Goal: Information Seeking & Learning: Learn about a topic

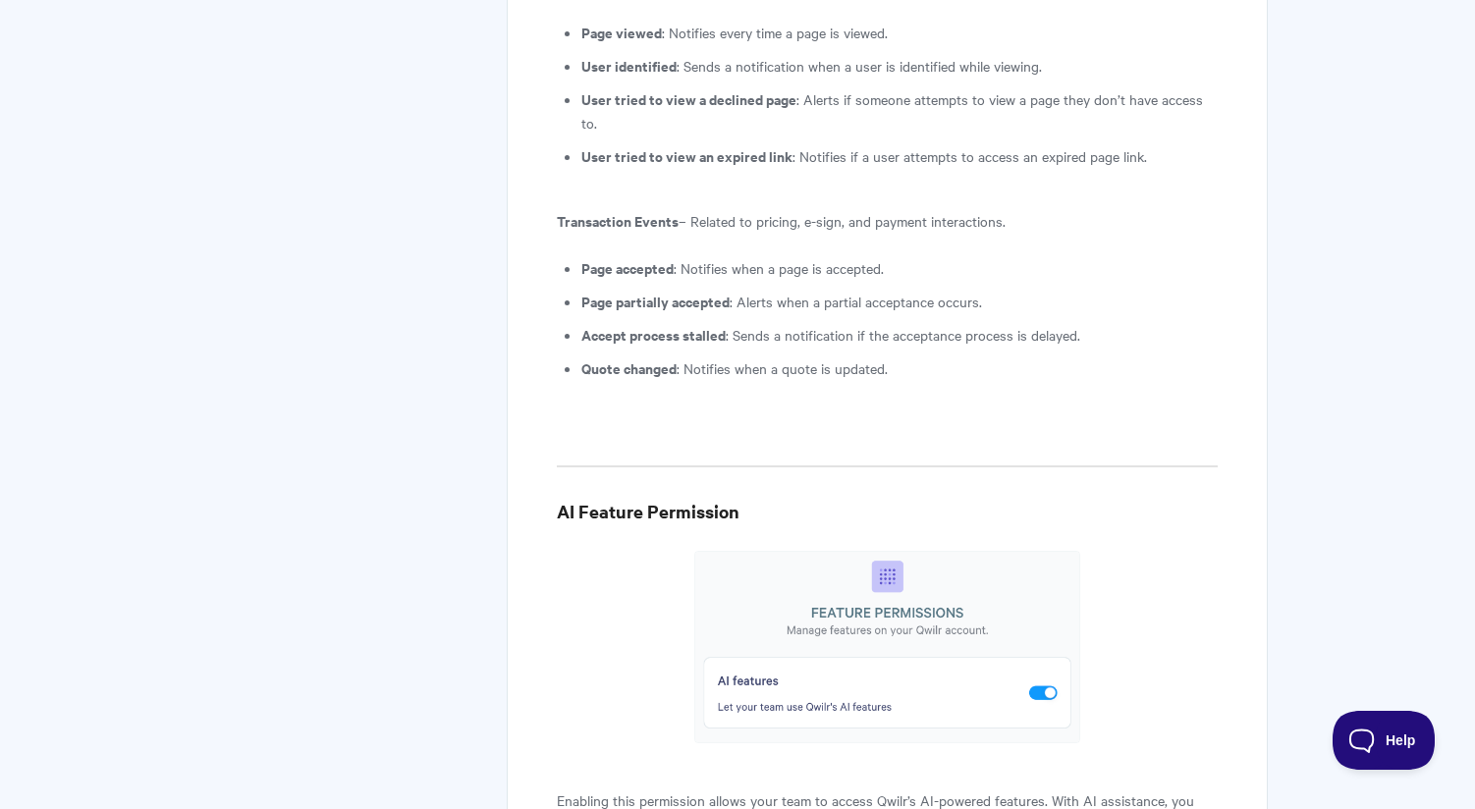
scroll to position [4028, 0]
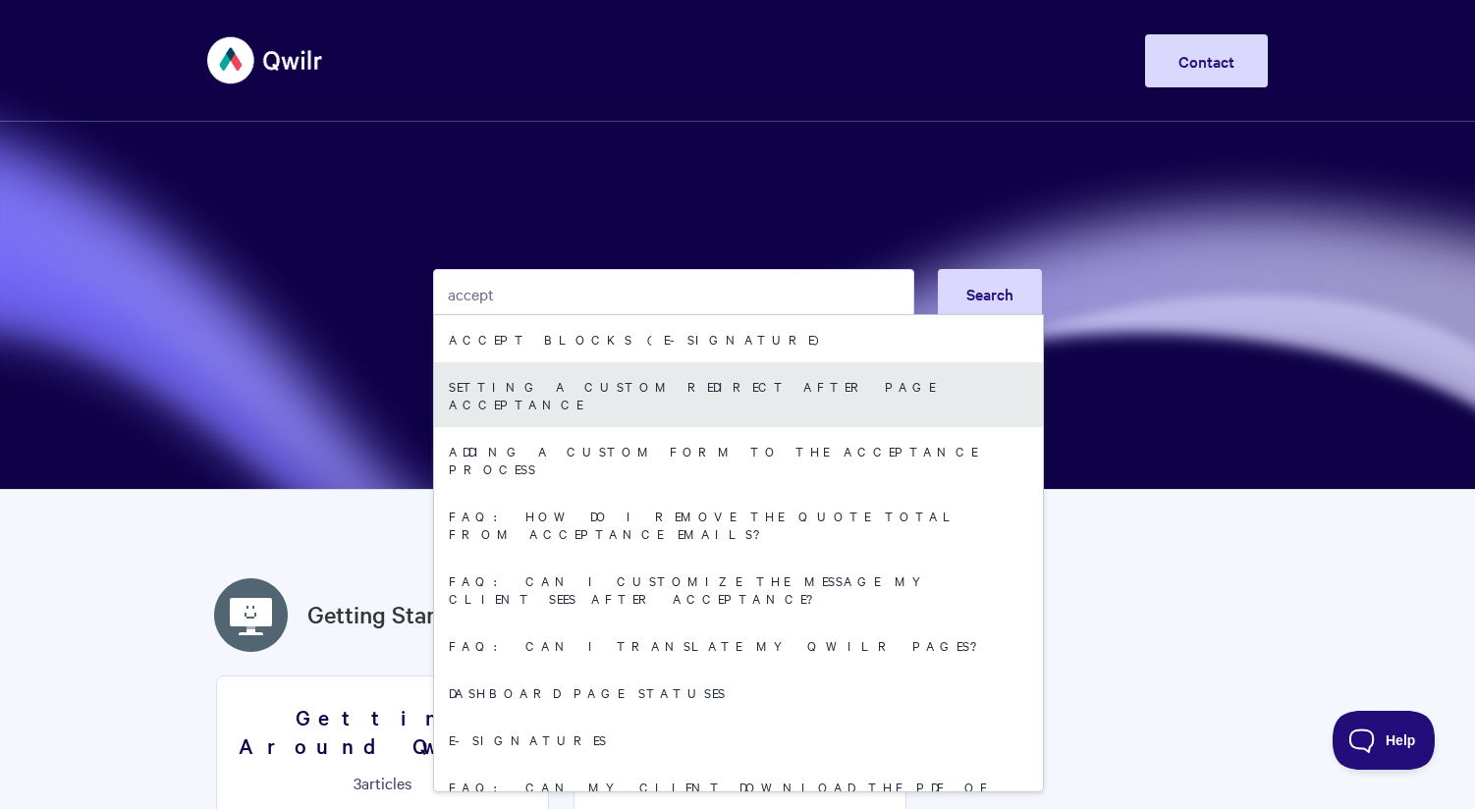
type input "accept"
click at [568, 389] on link "Setting a custom redirect after page acceptance" at bounding box center [738, 394] width 609 height 65
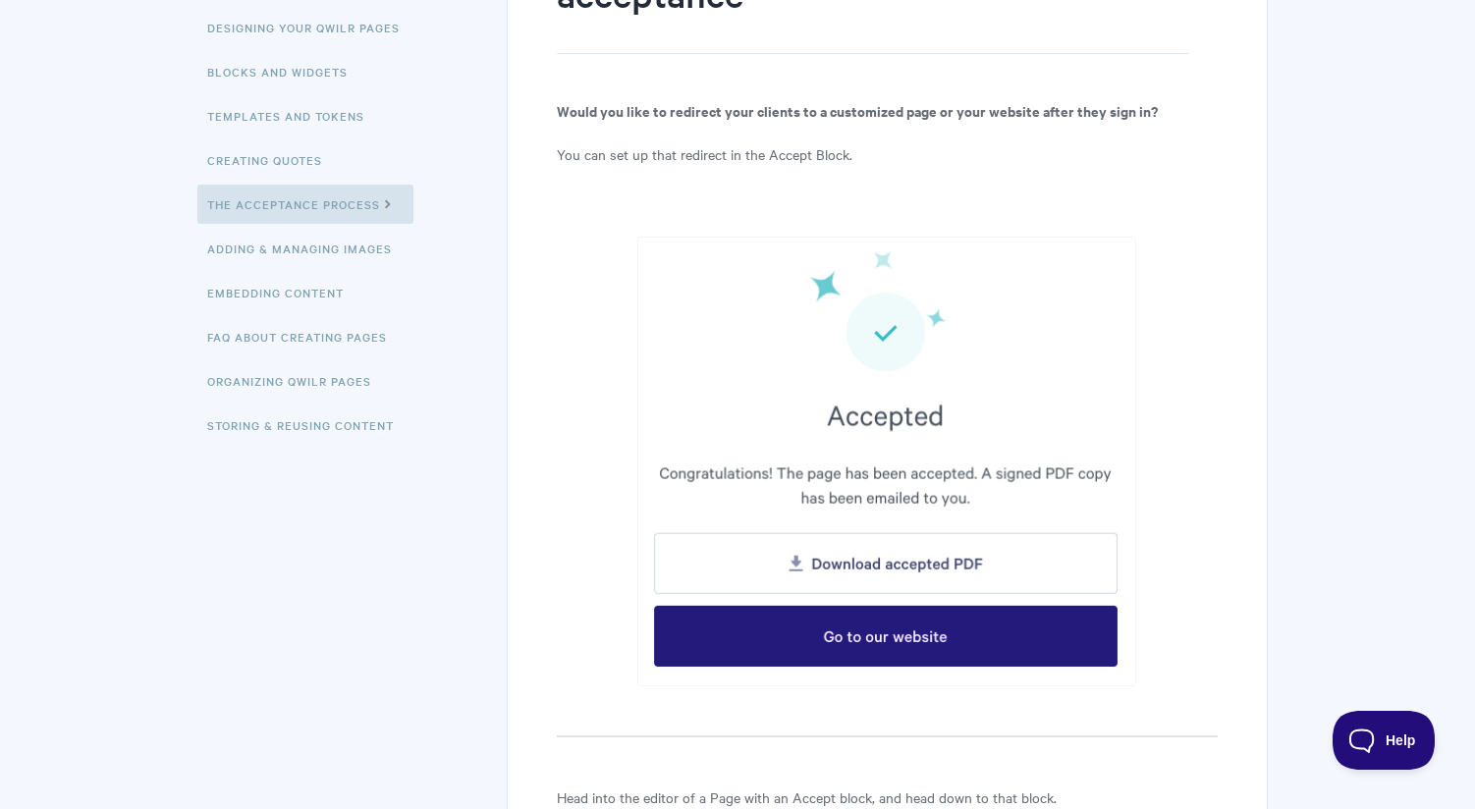
scroll to position [26, 0]
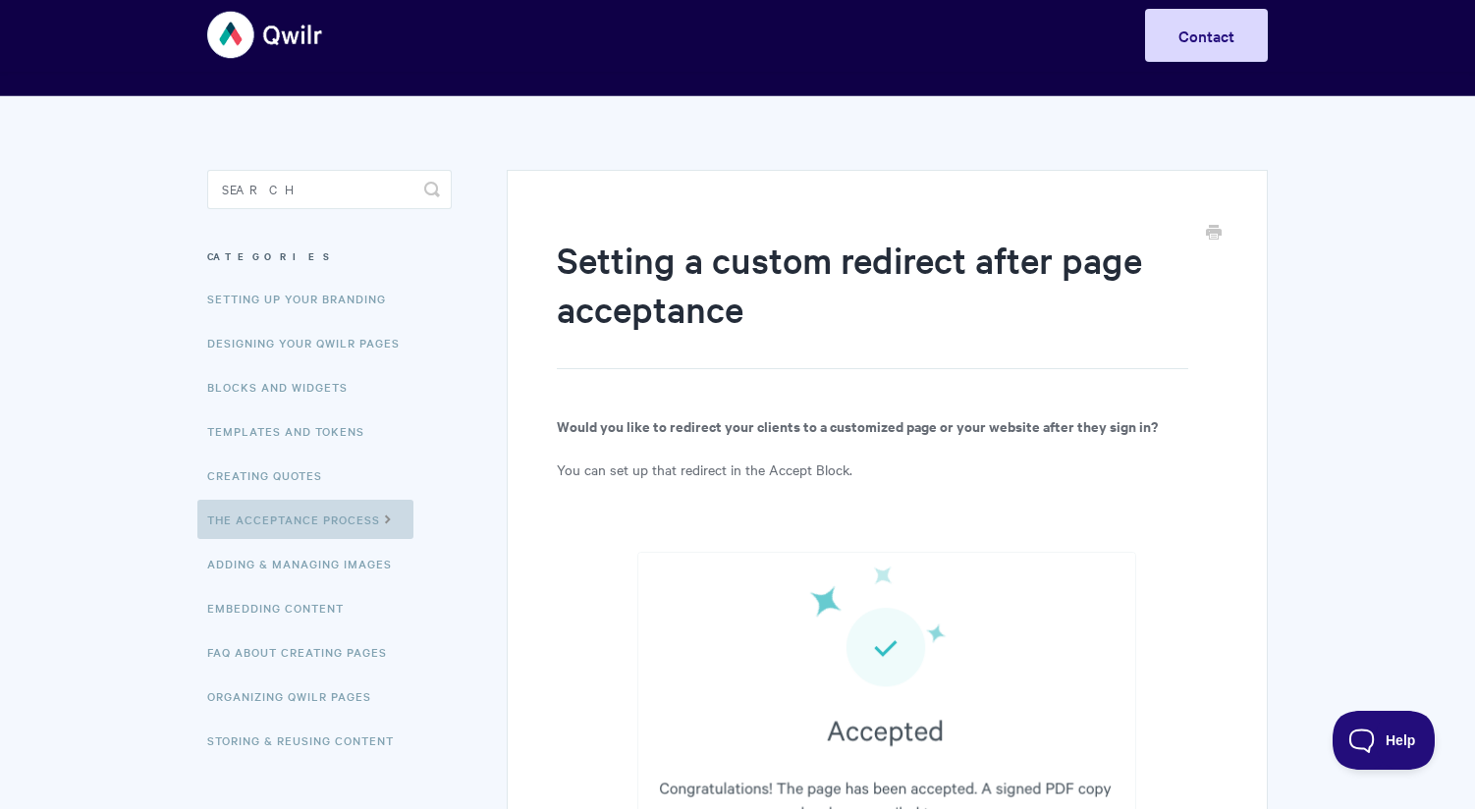
click at [306, 522] on link "The Acceptance Process" at bounding box center [305, 519] width 216 height 39
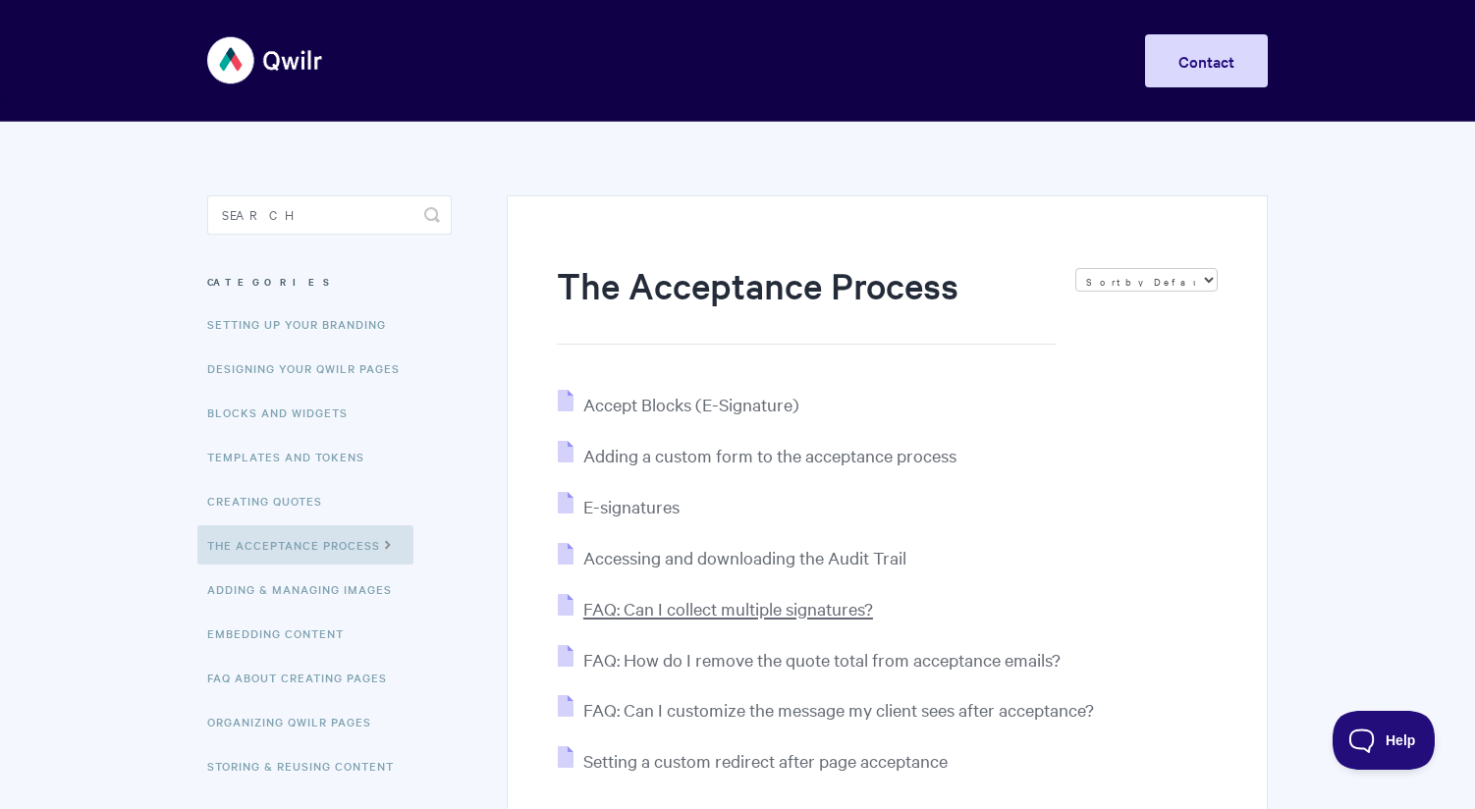
click at [756, 612] on span "FAQ: Can I collect multiple signatures?" at bounding box center [728, 608] width 290 height 23
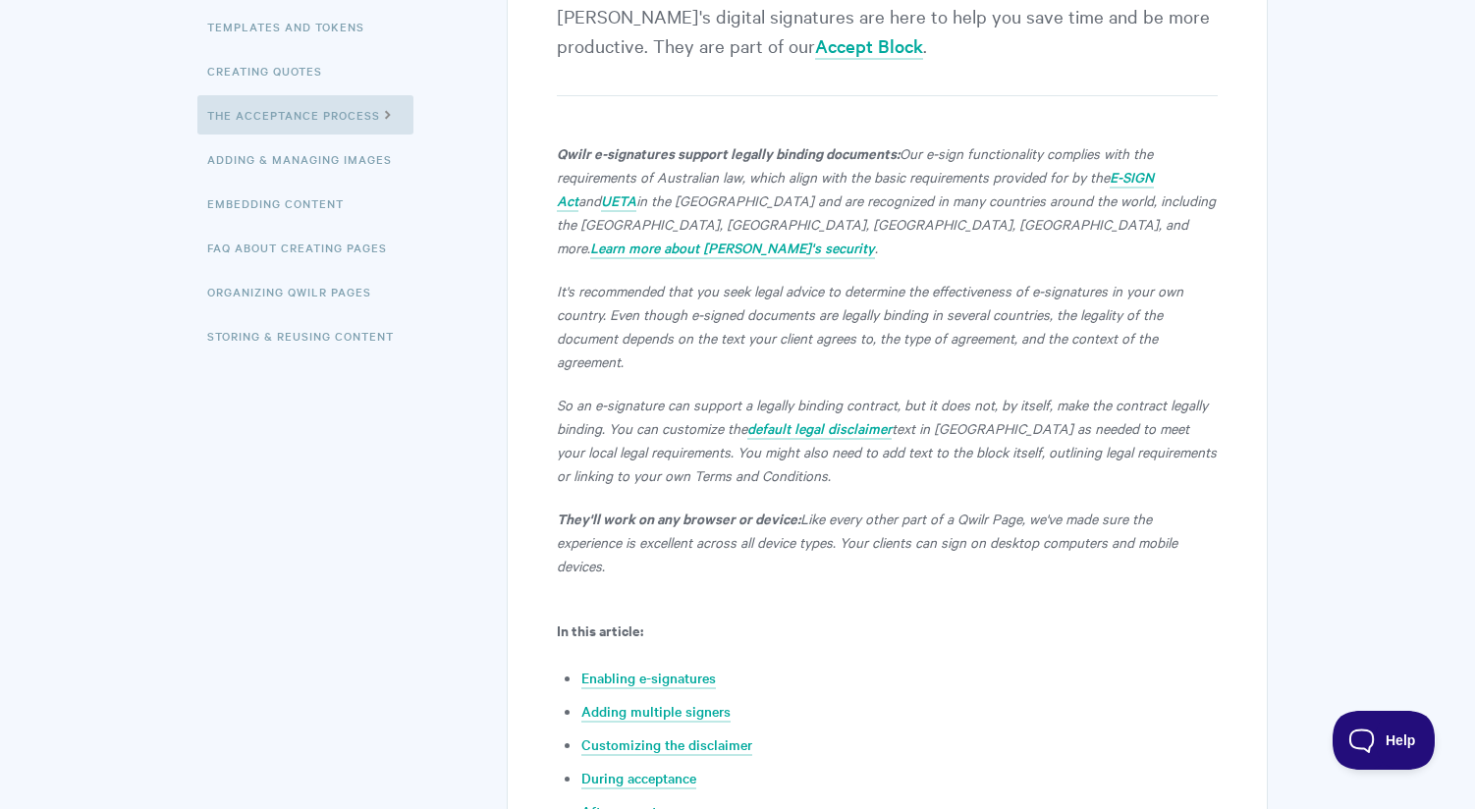
scroll to position [465, 0]
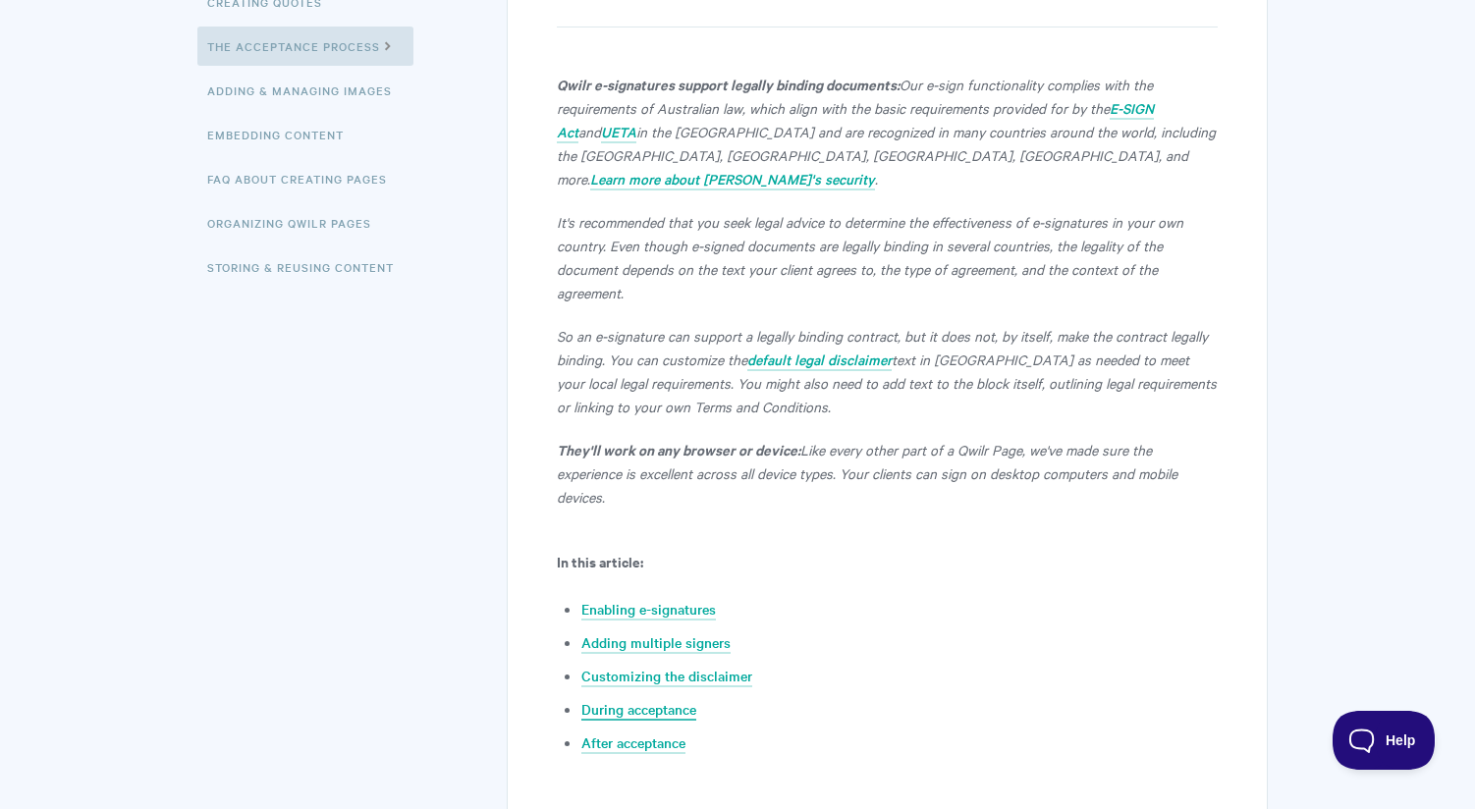
click at [649, 699] on link "During acceptance" at bounding box center [638, 710] width 115 height 22
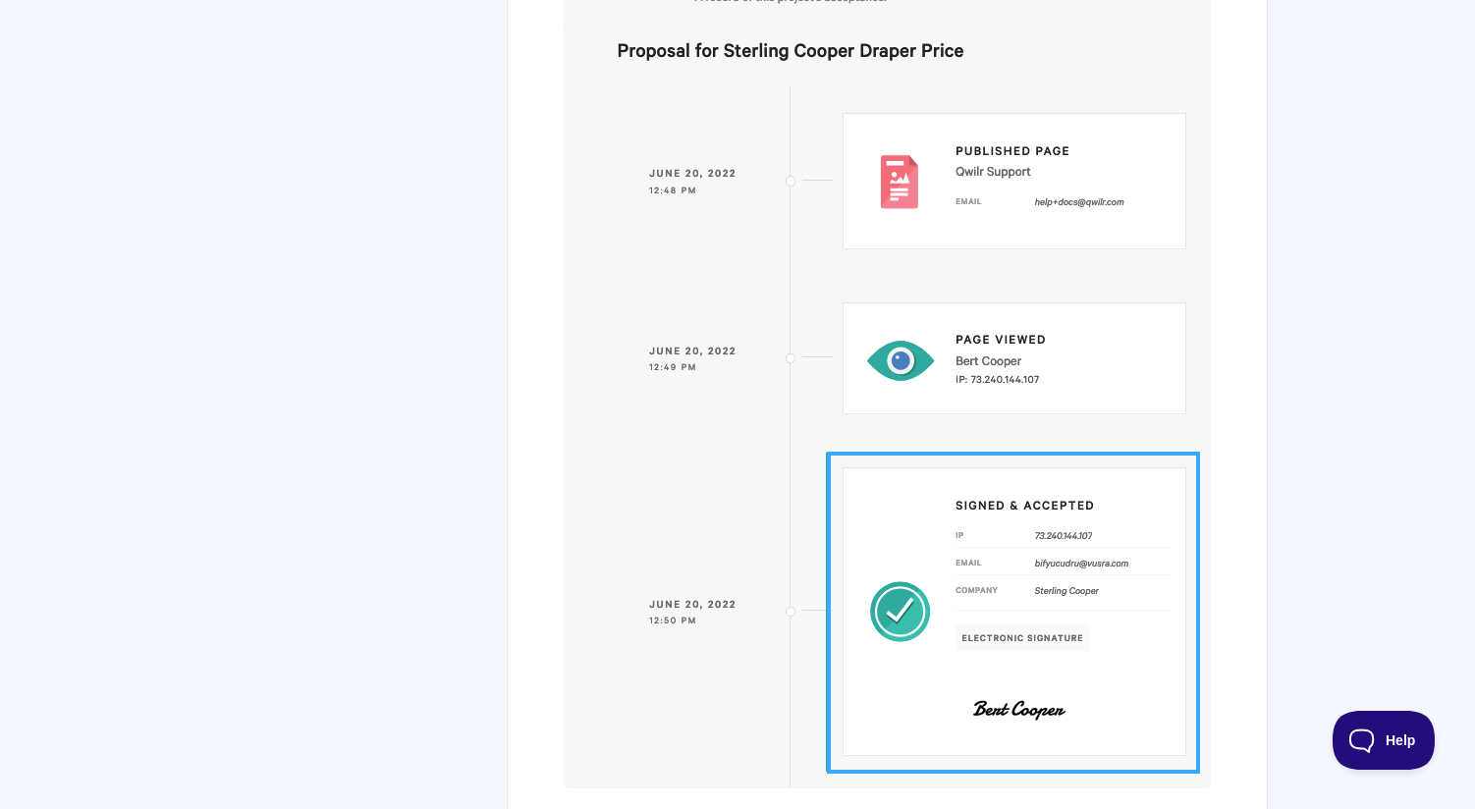
scroll to position [9923, 0]
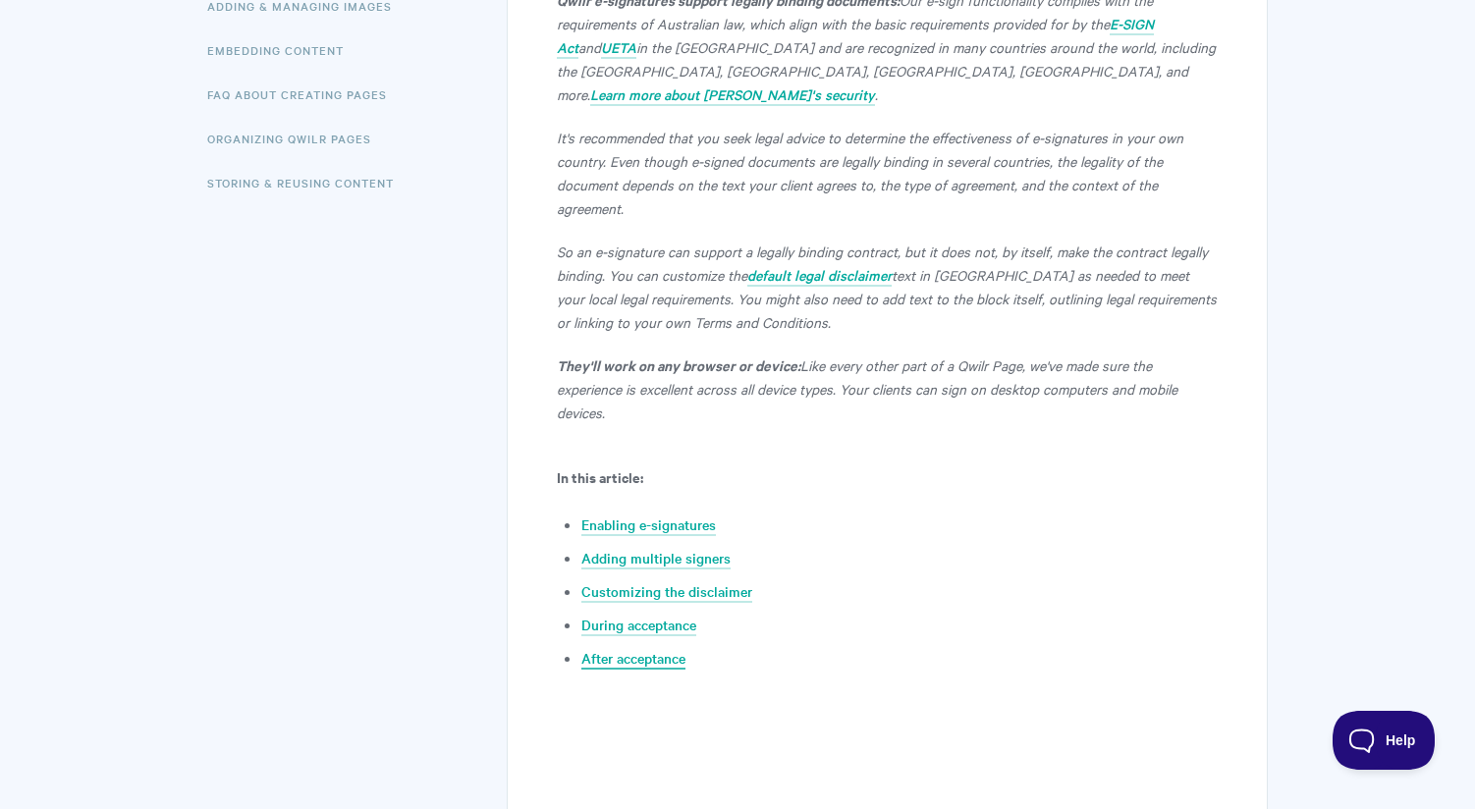
click at [657, 648] on link "After acceptance" at bounding box center [633, 659] width 104 height 22
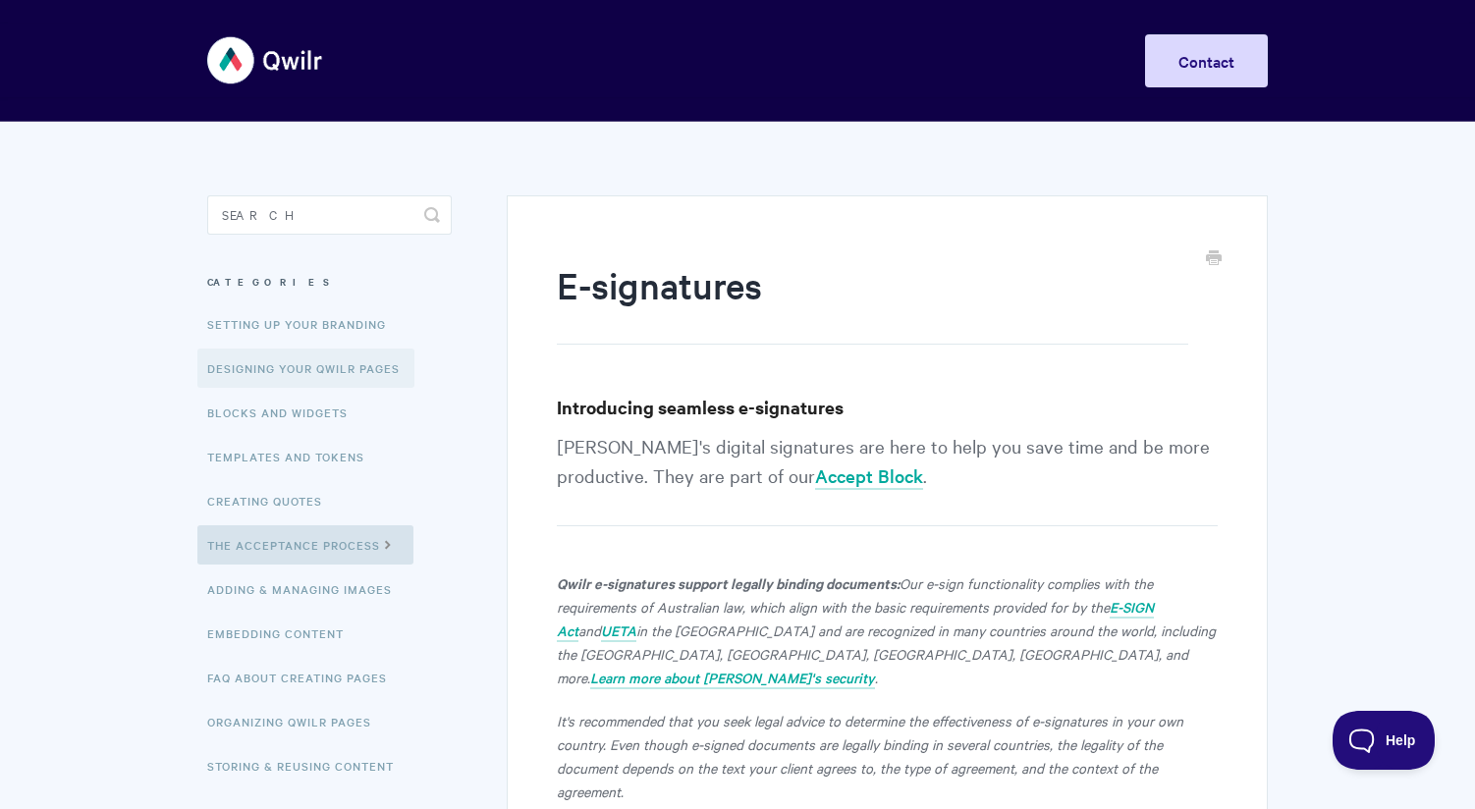
click at [310, 359] on link "Designing Your Qwilr Pages" at bounding box center [305, 368] width 217 height 39
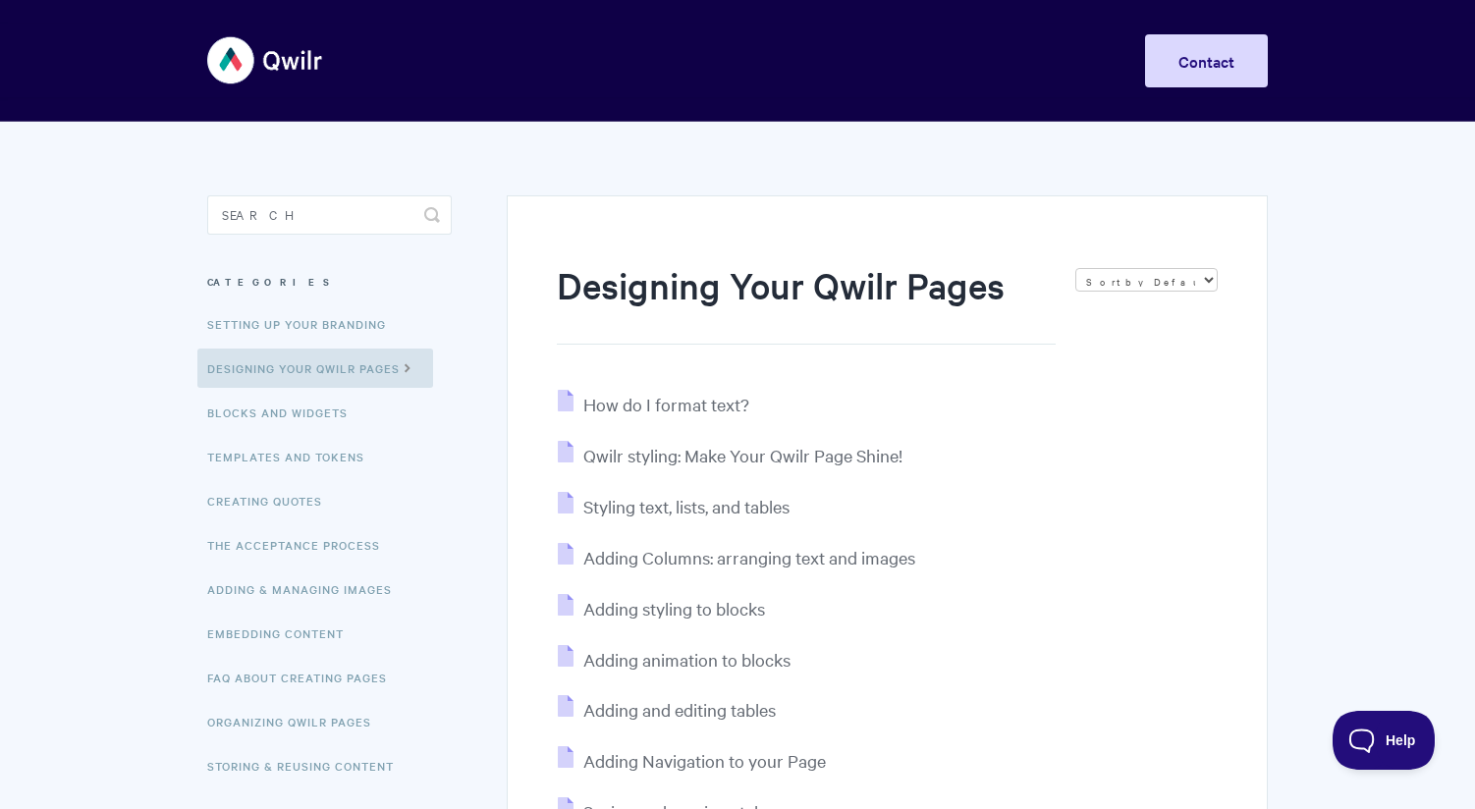
click at [263, 43] on img at bounding box center [265, 61] width 117 height 74
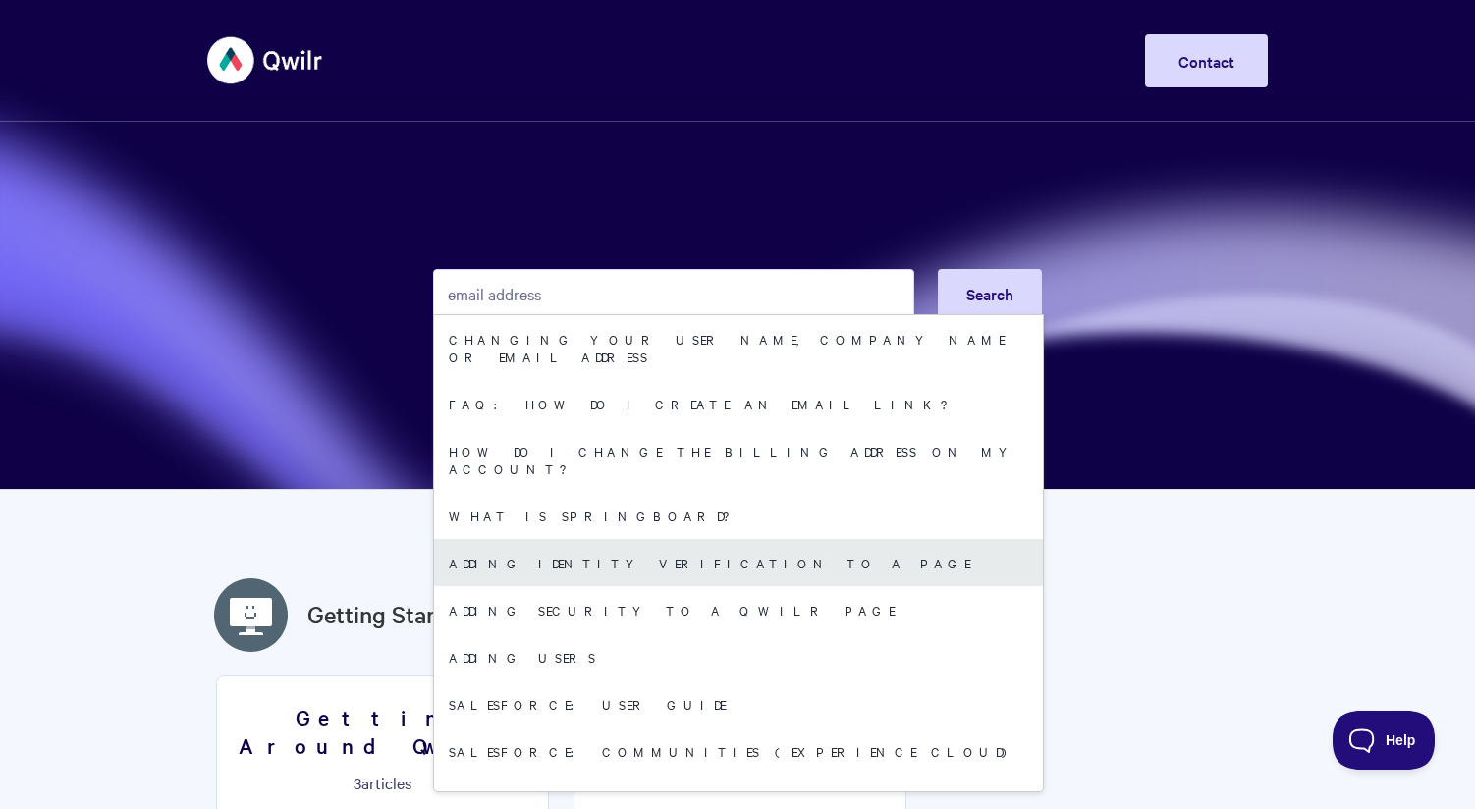
click at [621, 539] on link "Adding Identity Verification to a Page" at bounding box center [738, 562] width 609 height 47
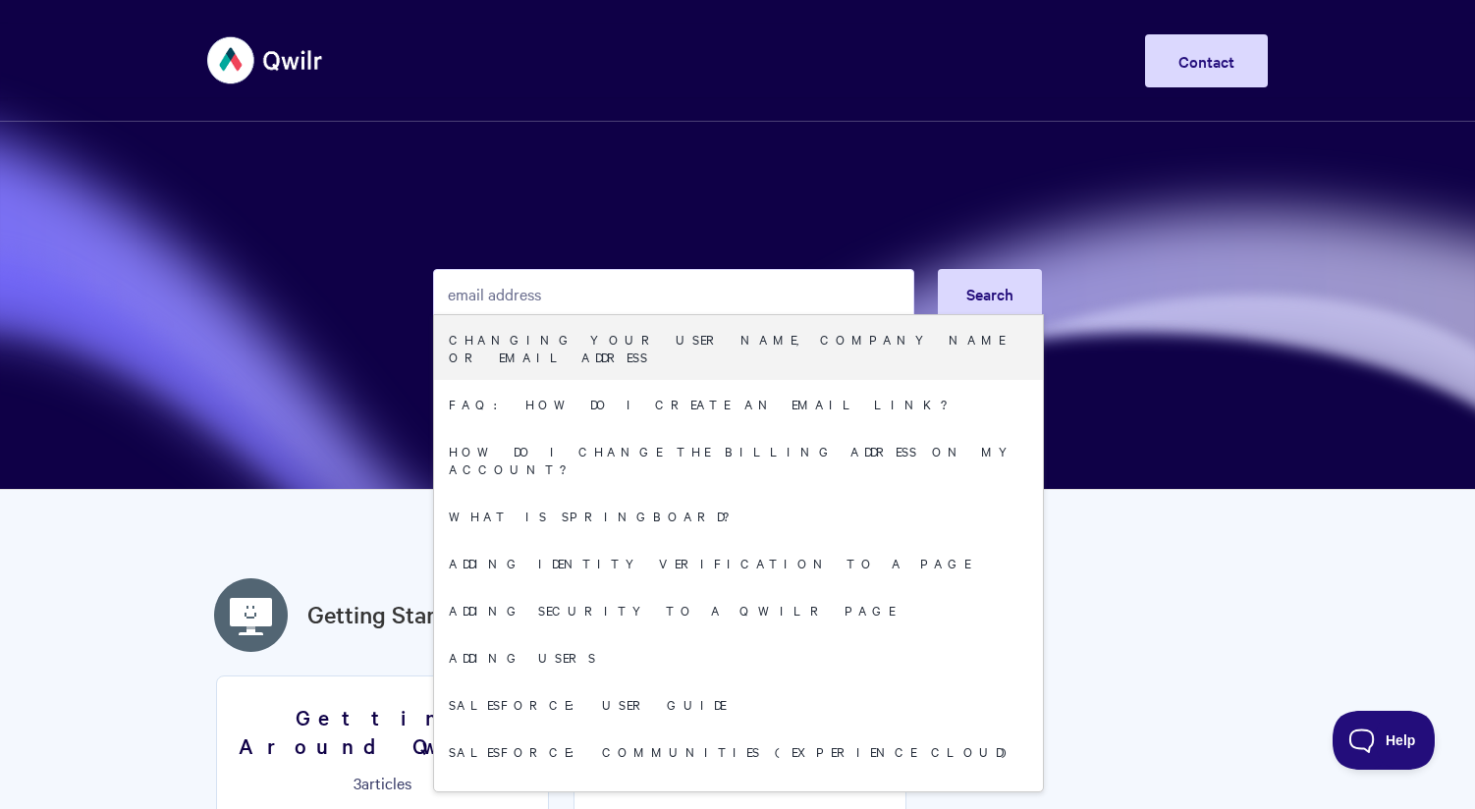
click at [533, 295] on input "email address" at bounding box center [673, 293] width 481 height 49
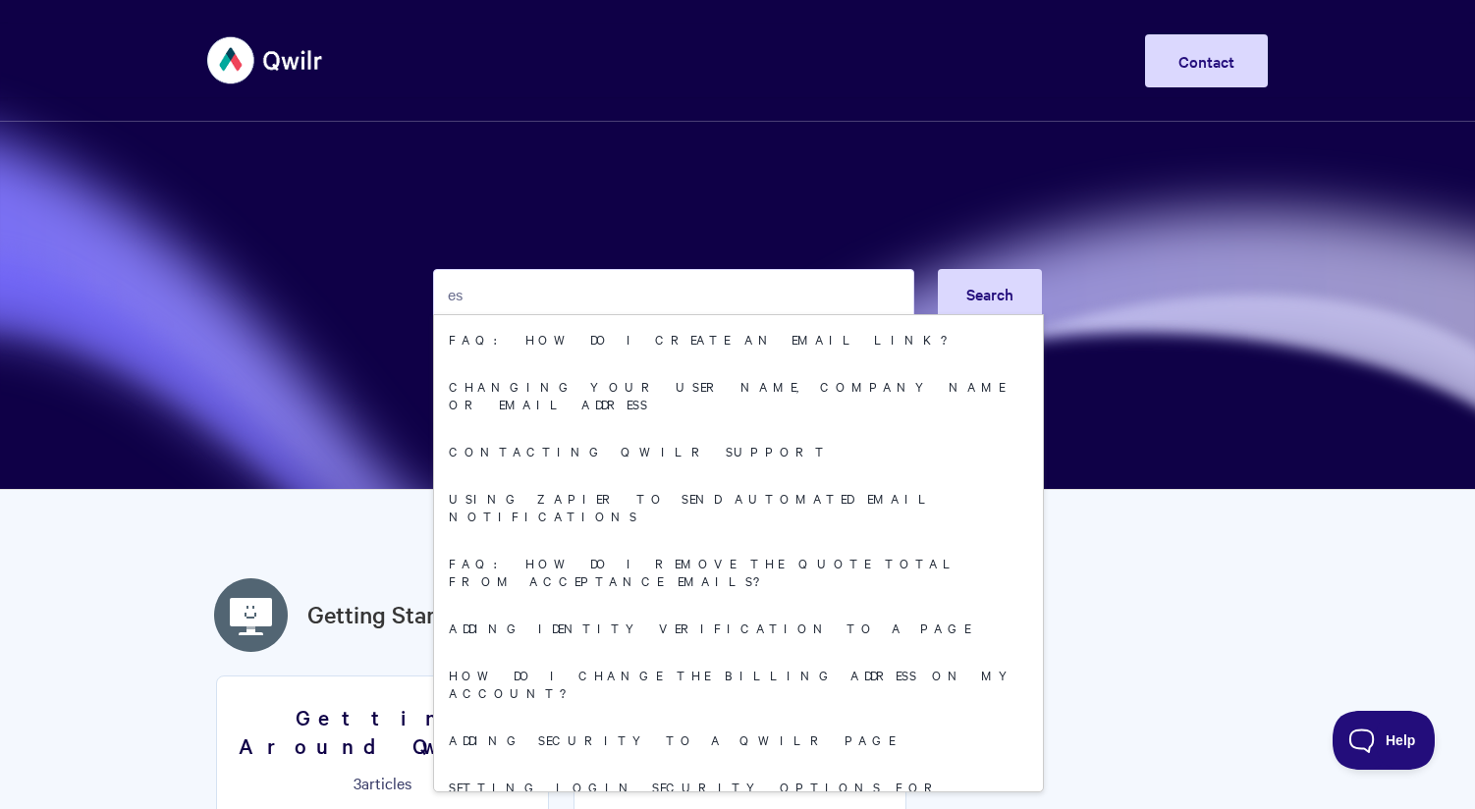
type input "s"
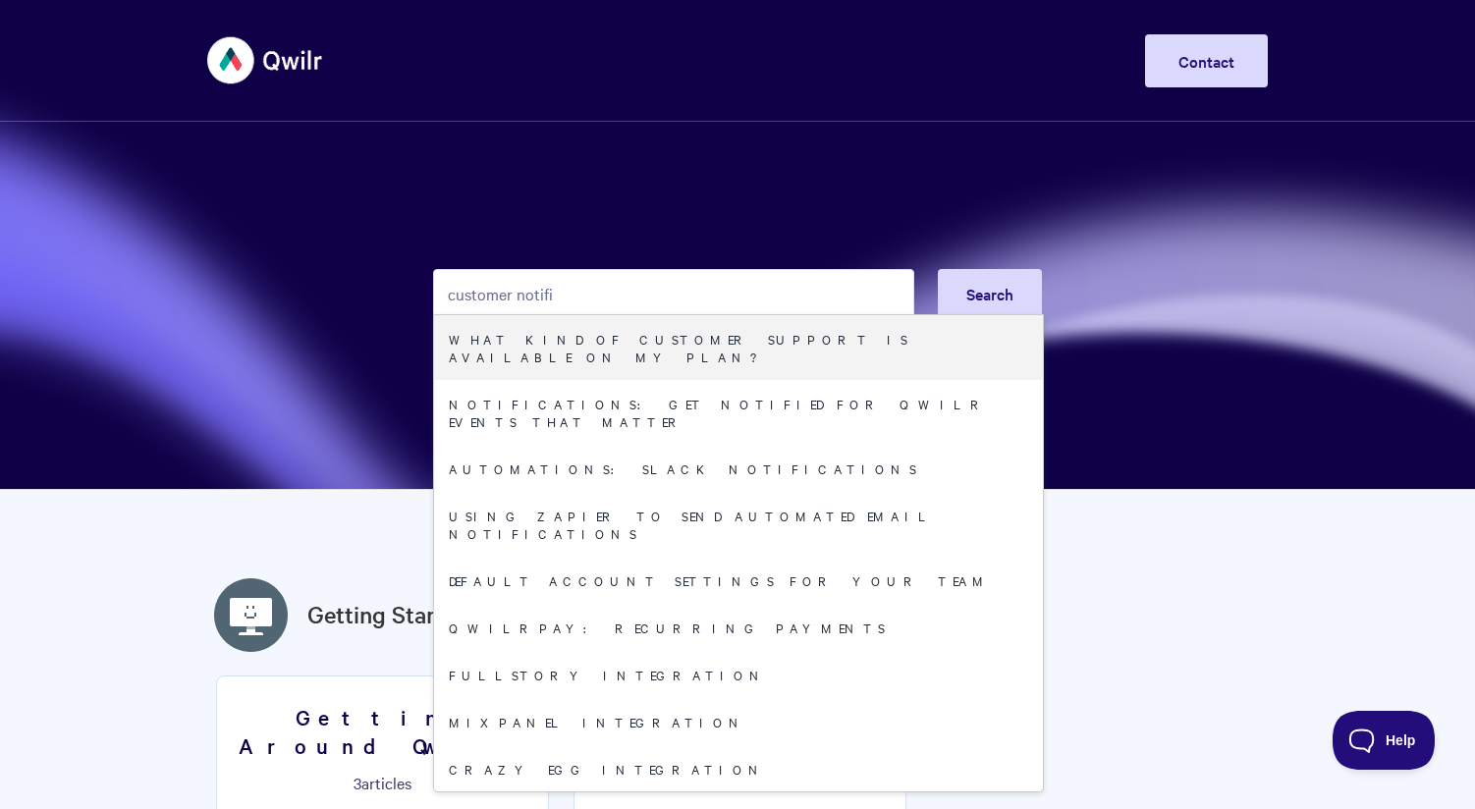
type input "customer notifi"
drag, startPoint x: 602, startPoint y: 218, endPoint x: 629, endPoint y: 271, distance: 59.7
click at [604, 212] on section "customer notifi Search What Kind Of Customer Support is Available On My Plan? N…" at bounding box center [737, 245] width 1475 height 490
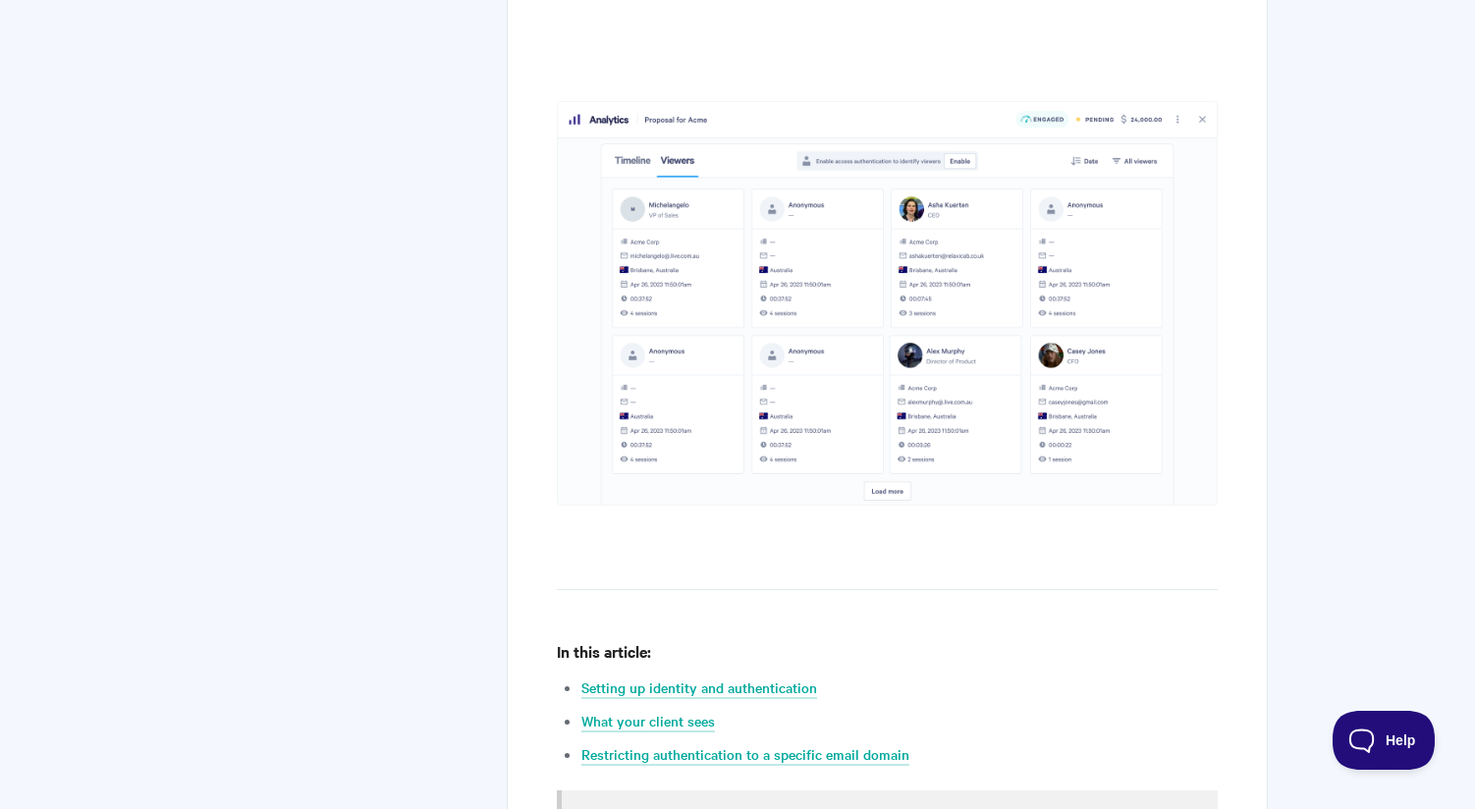
scroll to position [763, 0]
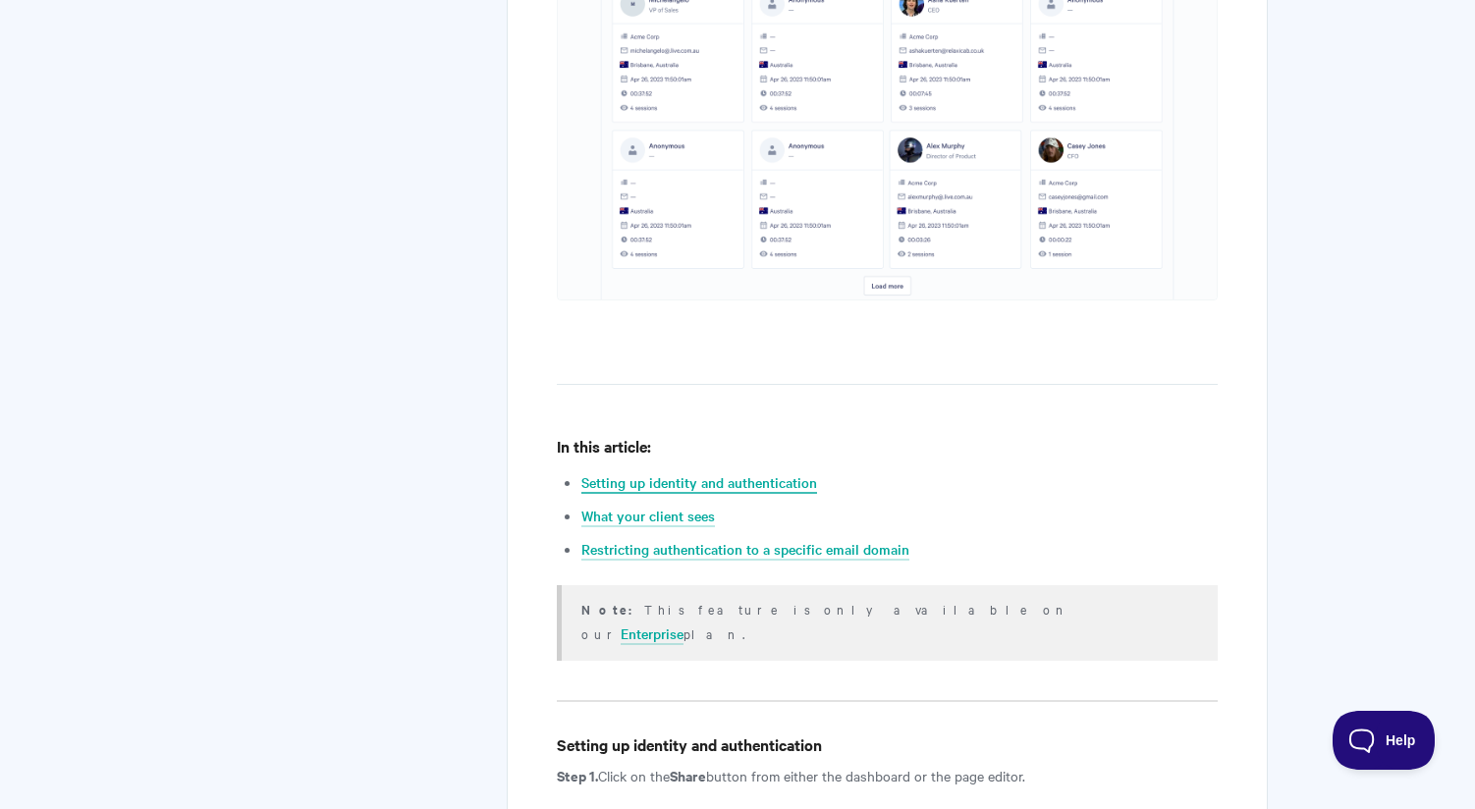
click at [768, 479] on link "Setting up identity and authentication" at bounding box center [699, 483] width 236 height 22
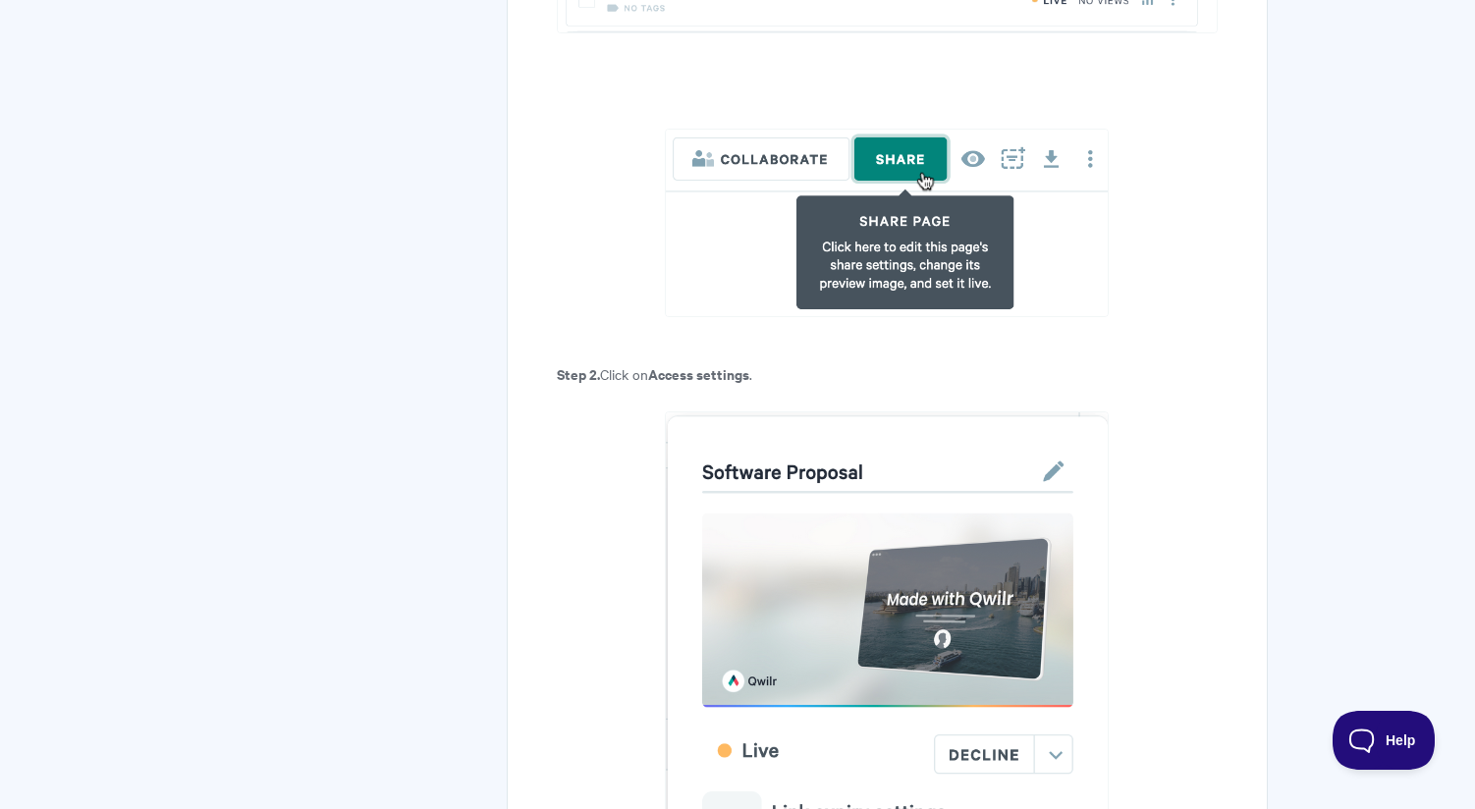
scroll to position [1854, 0]
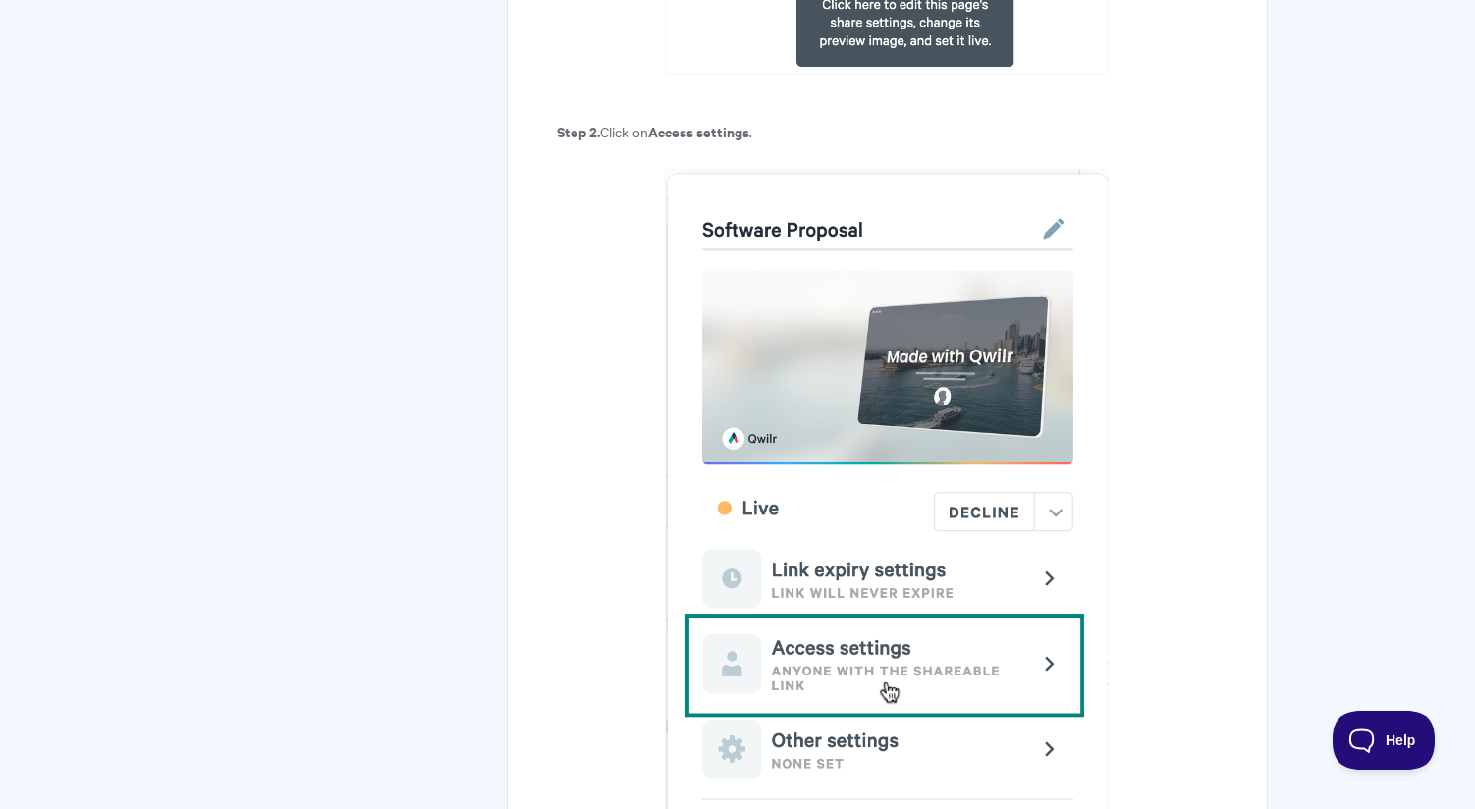
scroll to position [763, 0]
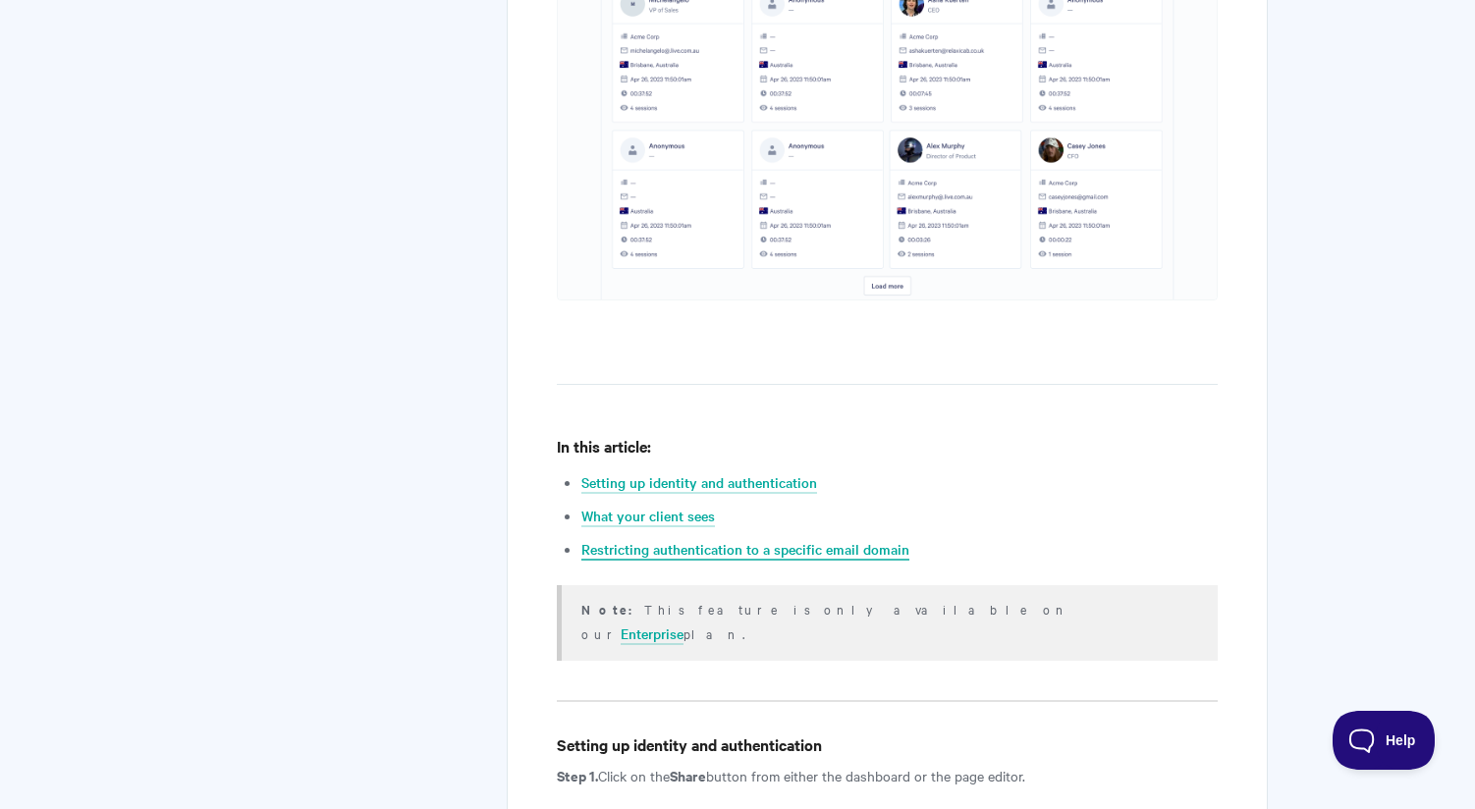
click at [871, 551] on link "Restricting authentication to a specific email domain" at bounding box center [745, 550] width 328 height 22
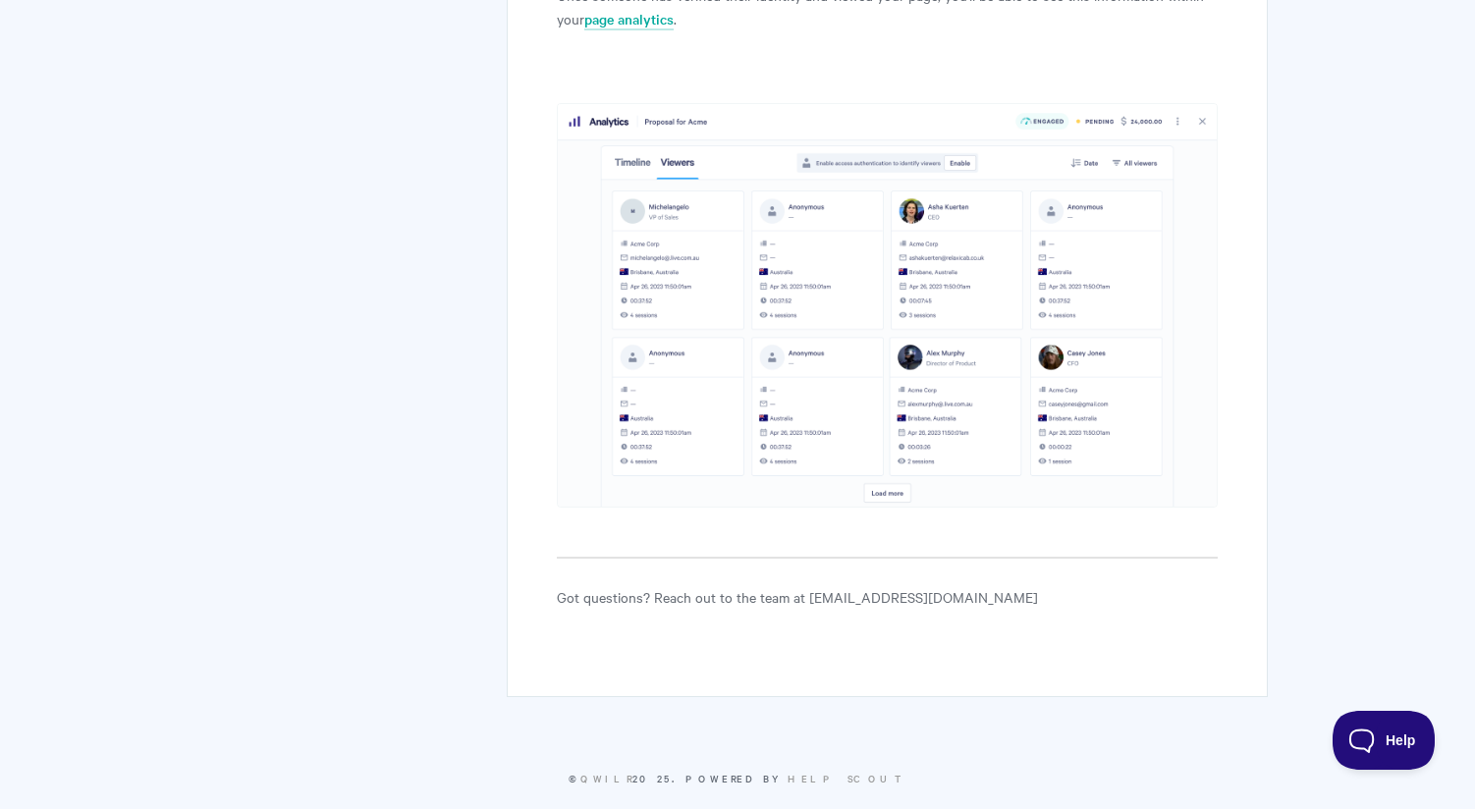
scroll to position [7008, 0]
